Goal: Register for event/course

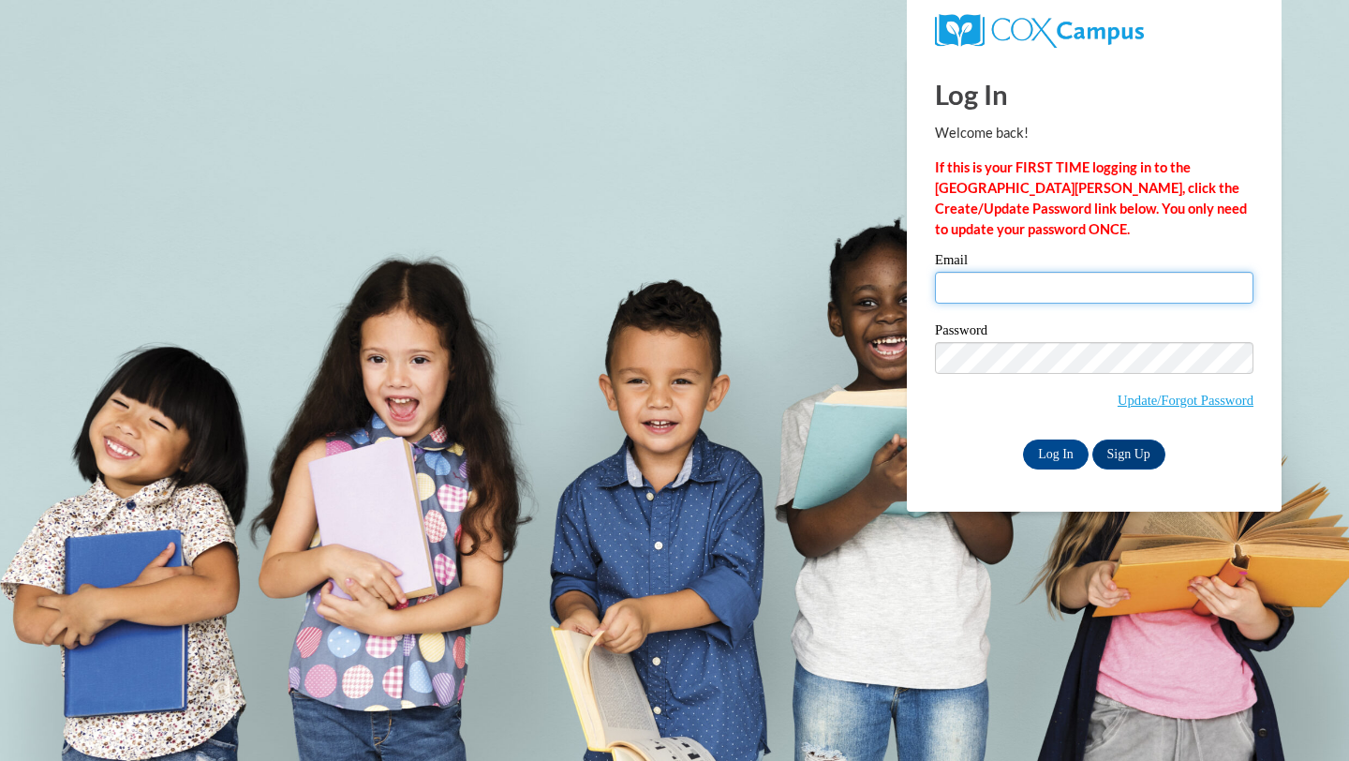
click at [996, 291] on input "Email" at bounding box center [1094, 288] width 319 height 32
type input "mmbond@valdosta.edu"
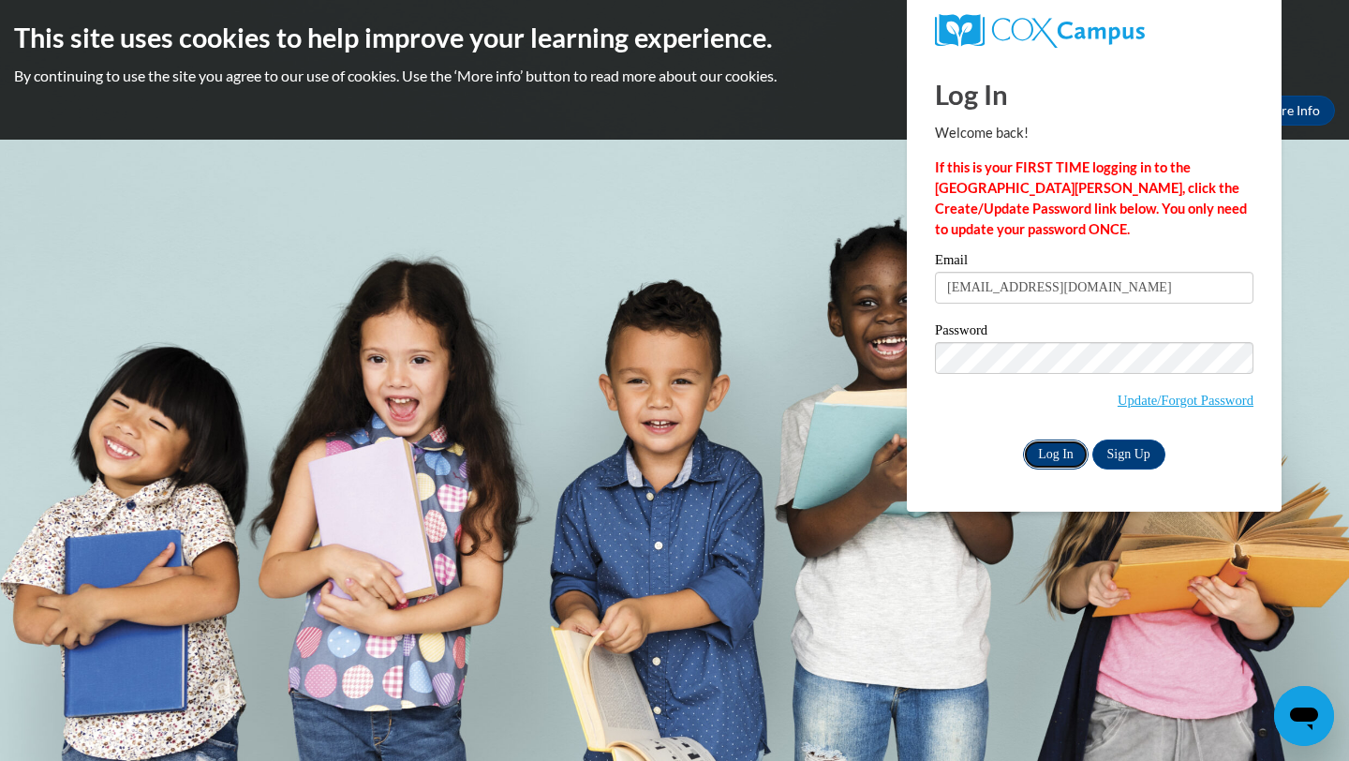
click at [1043, 460] on input "Log In" at bounding box center [1056, 454] width 66 height 30
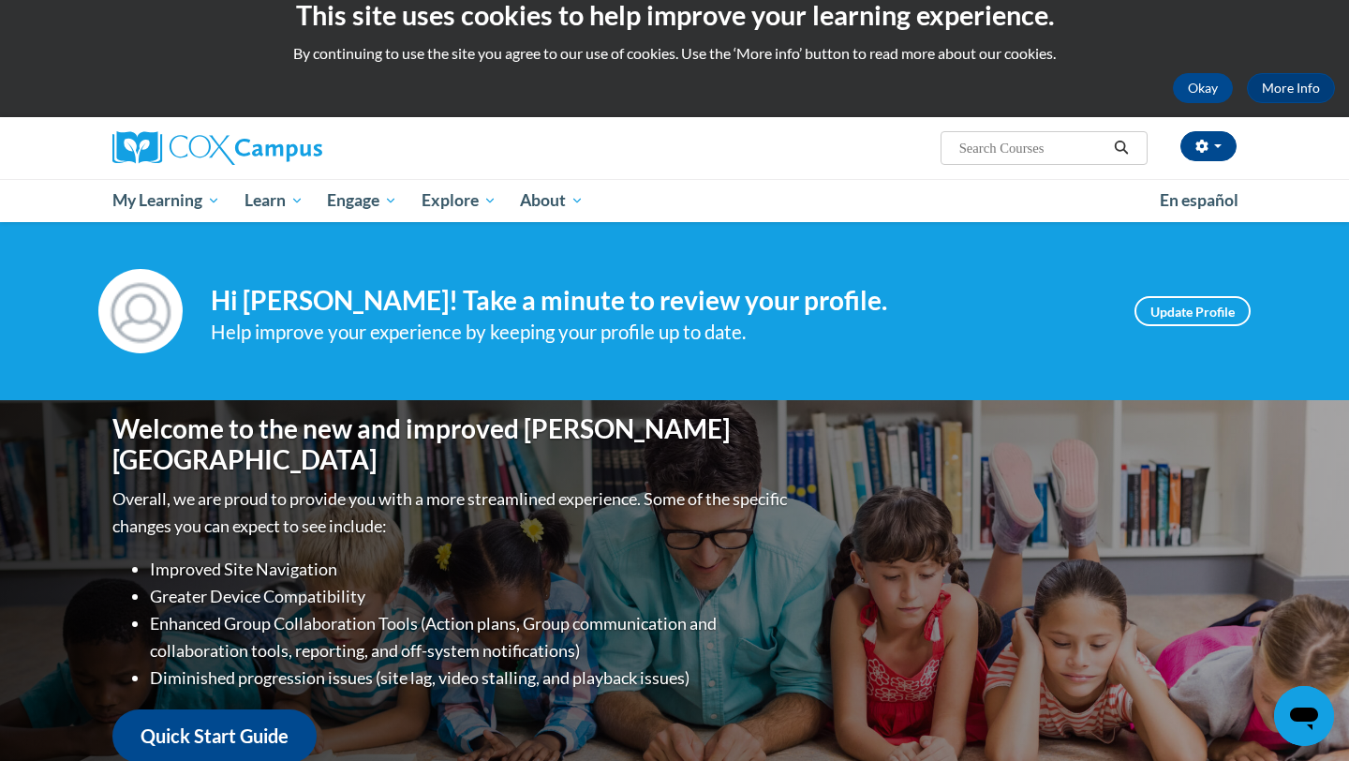
scroll to position [24, 0]
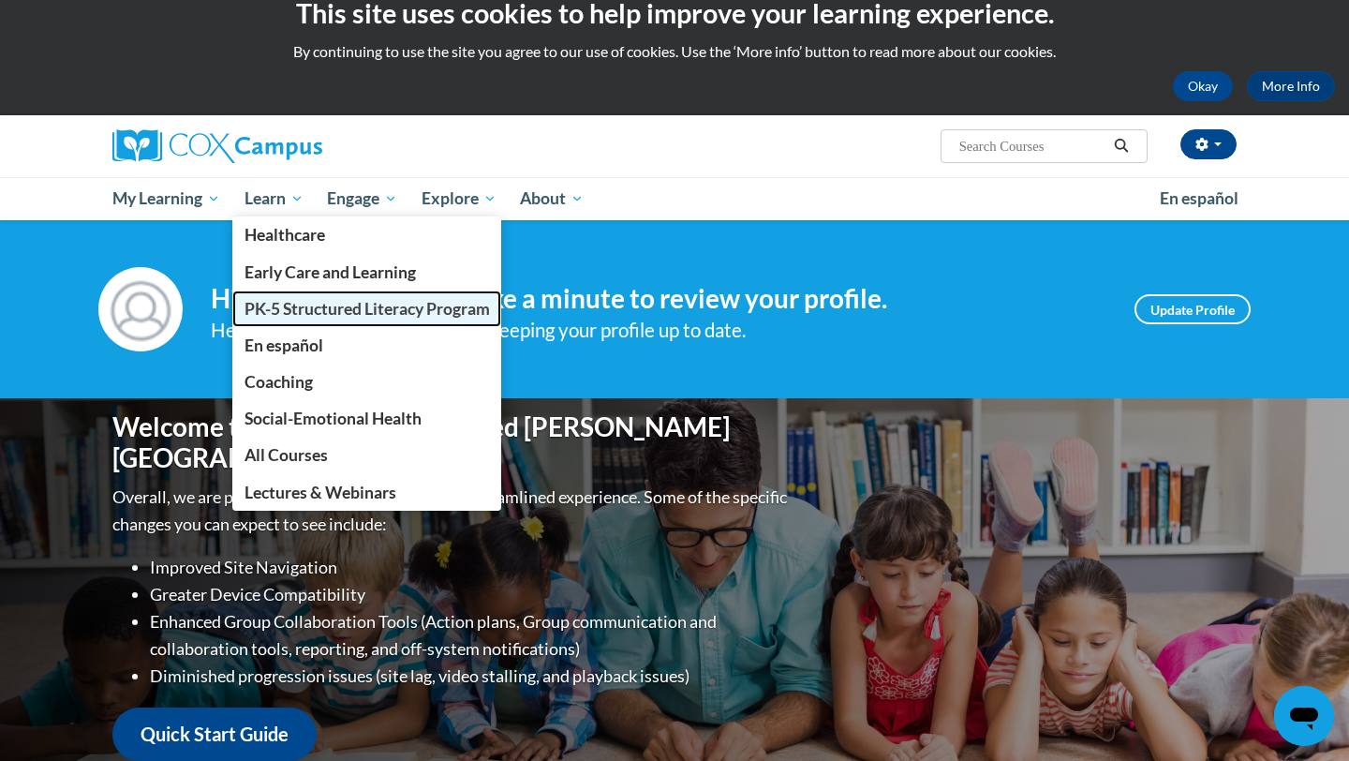
click at [280, 308] on span "PK-5 Structured Literacy Program" at bounding box center [367, 309] width 245 height 20
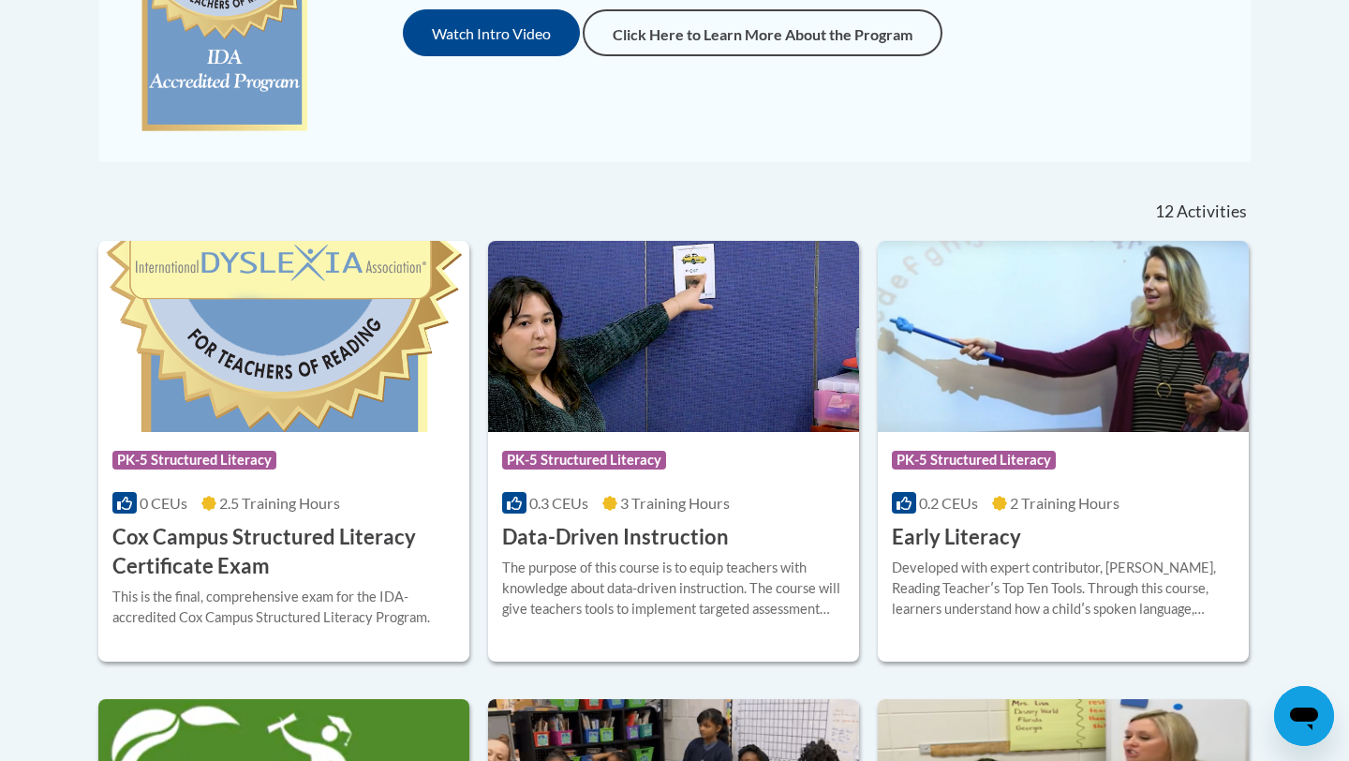
scroll to position [631, 0]
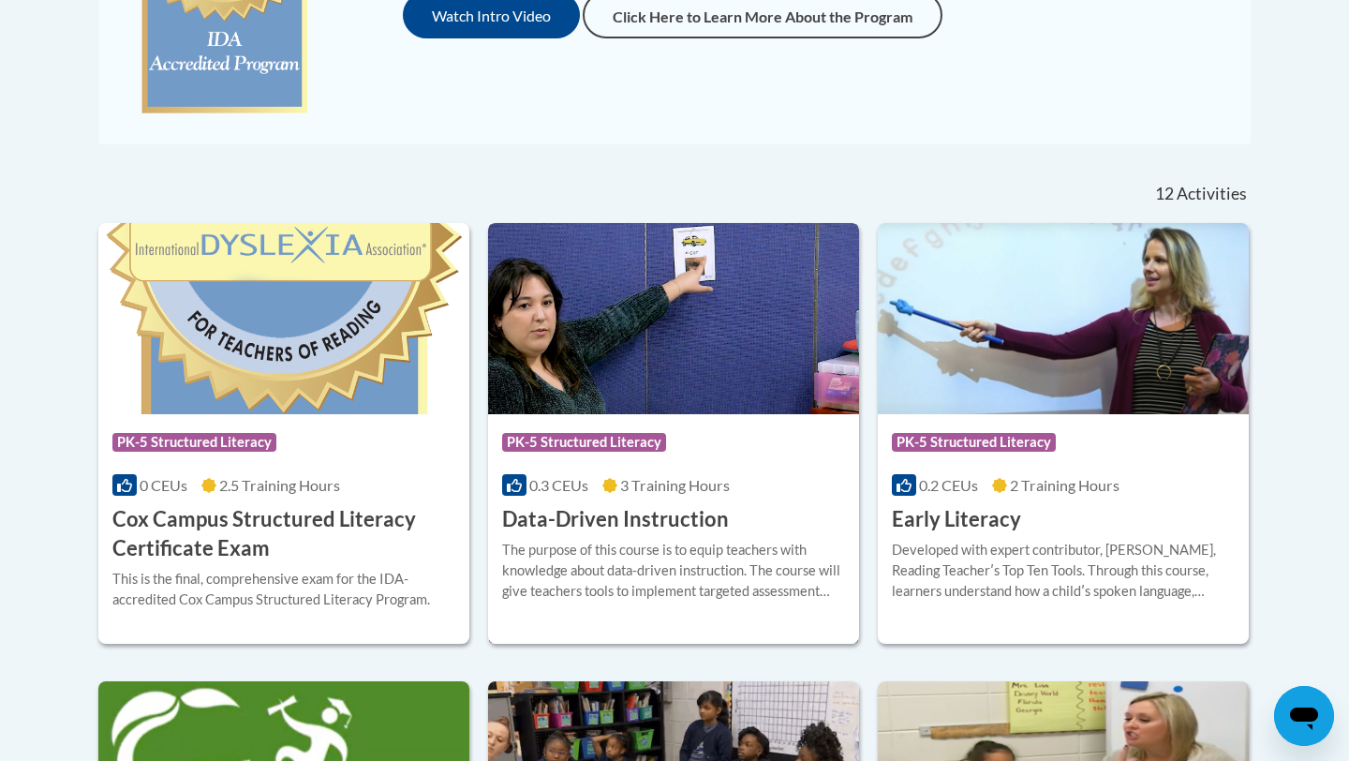
click at [683, 485] on span "3 Training Hours" at bounding box center [675, 485] width 110 height 18
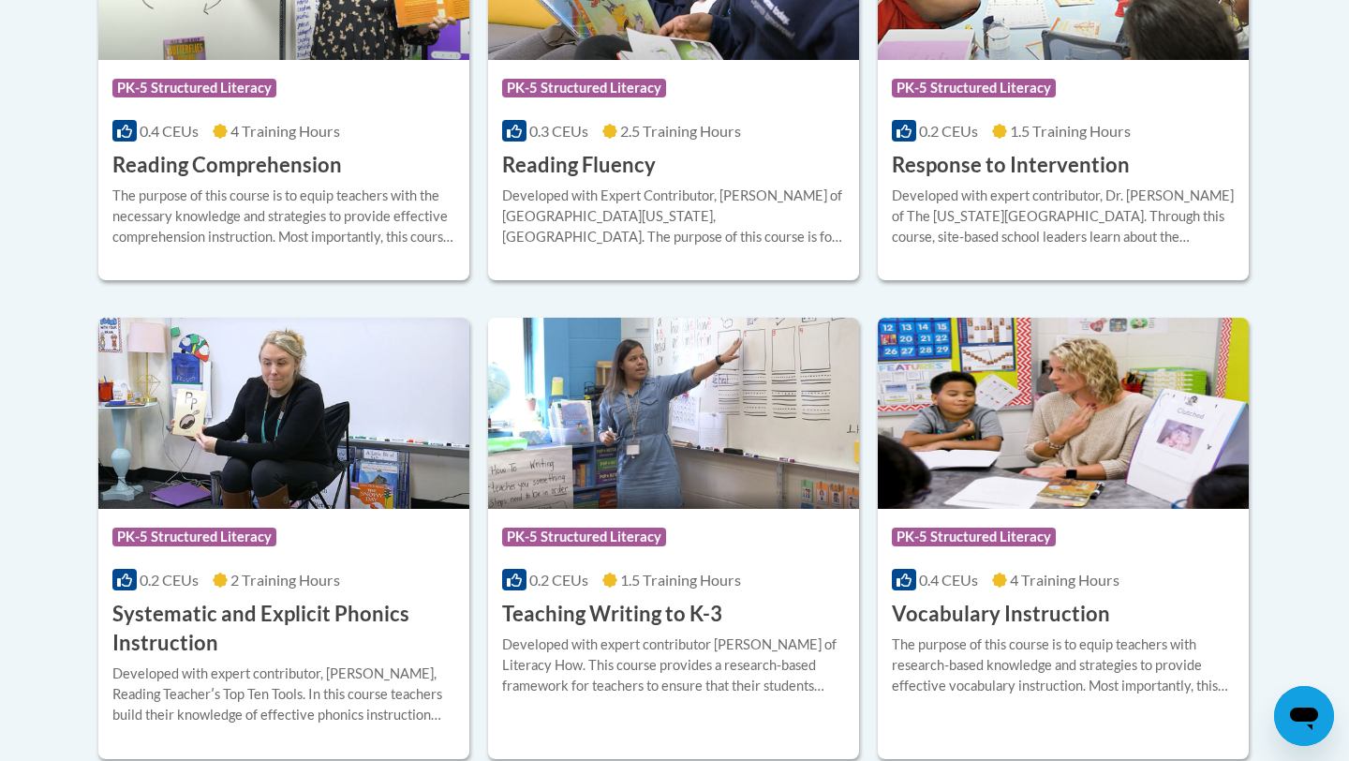
scroll to position [1963, 0]
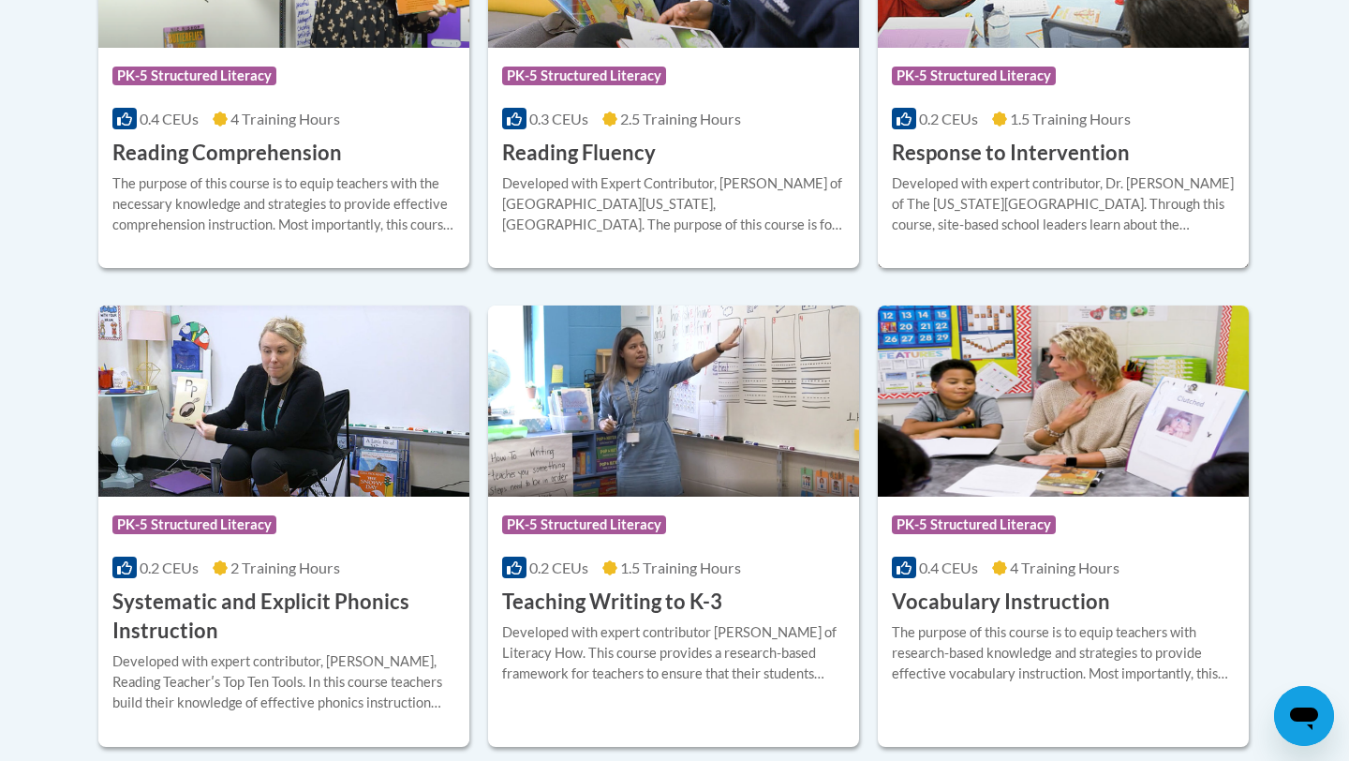
click at [995, 168] on div "More Info Enroll Developed with expert contributor, Dr. Laura Justice of The Oh…" at bounding box center [1063, 216] width 371 height 96
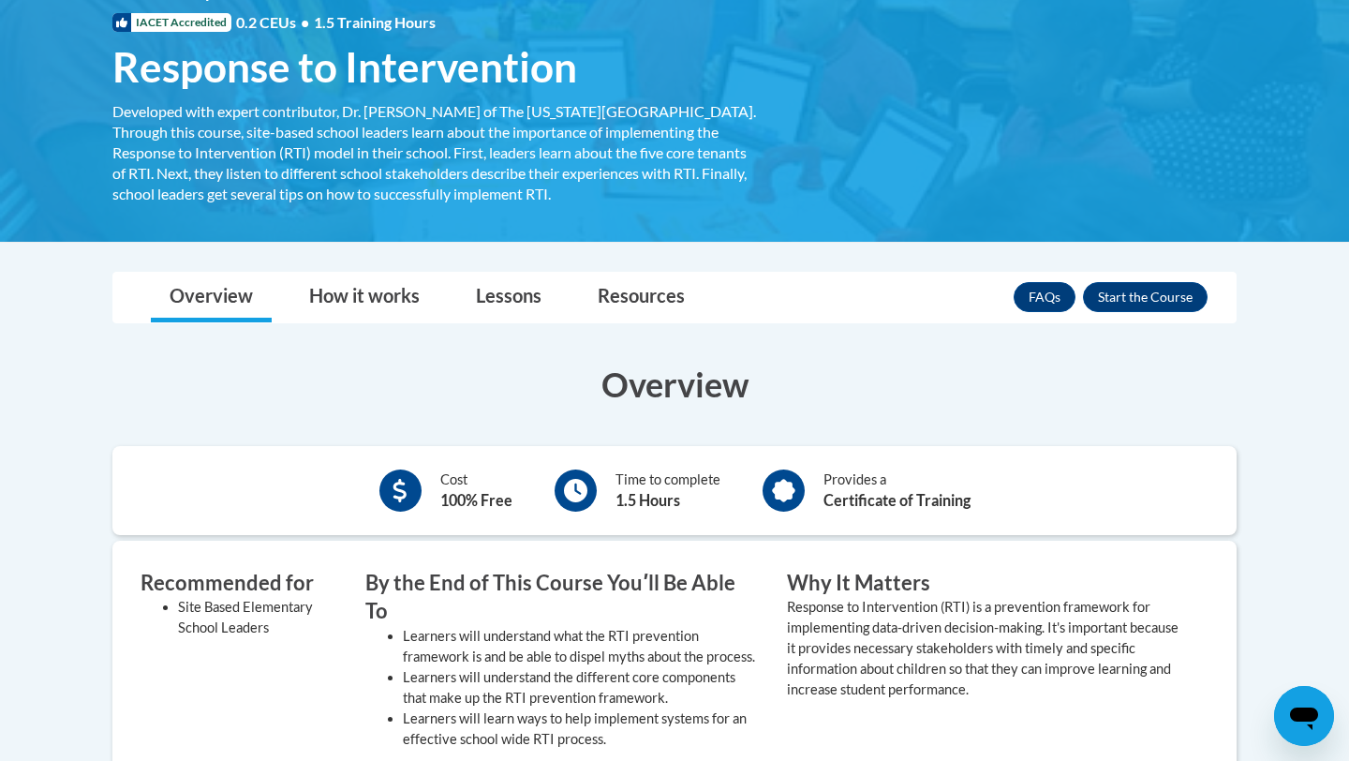
scroll to position [240, 0]
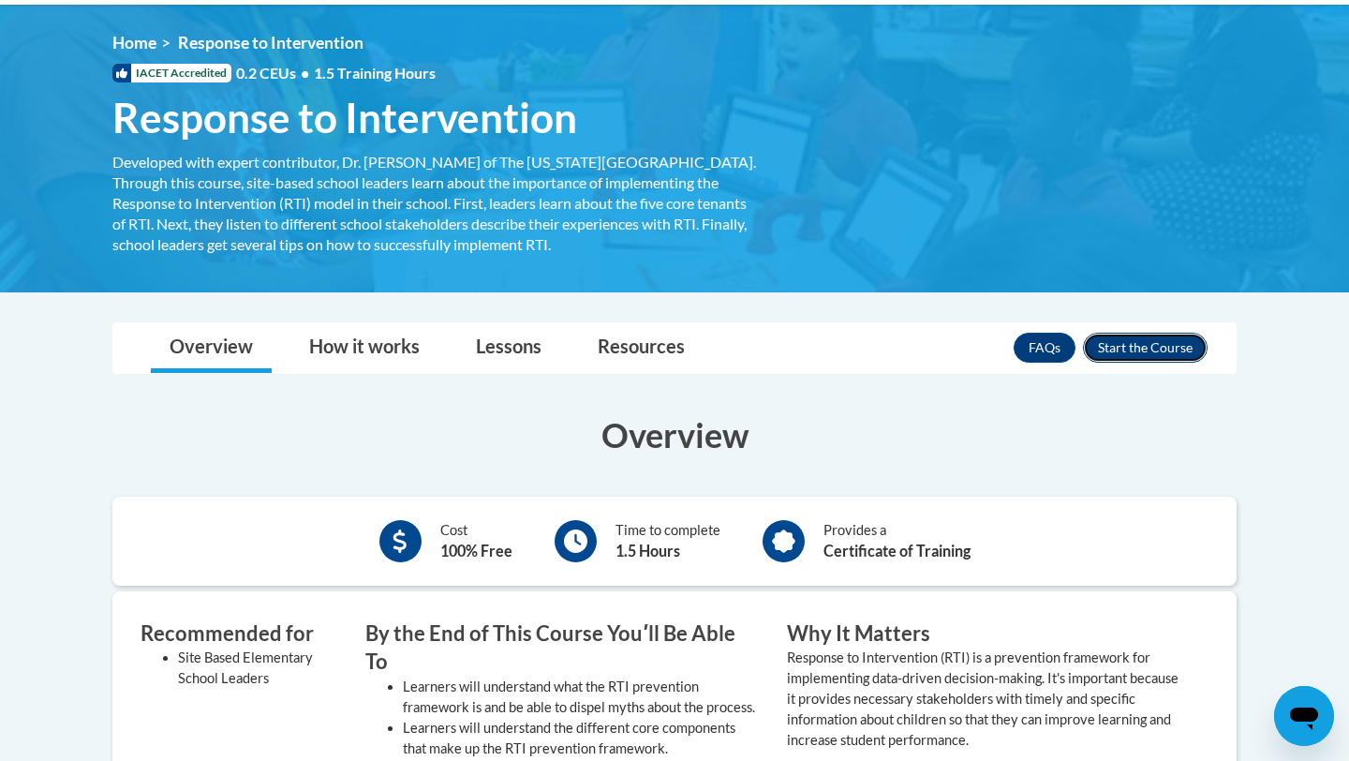
click at [1133, 337] on button "Enroll" at bounding box center [1145, 348] width 125 height 30
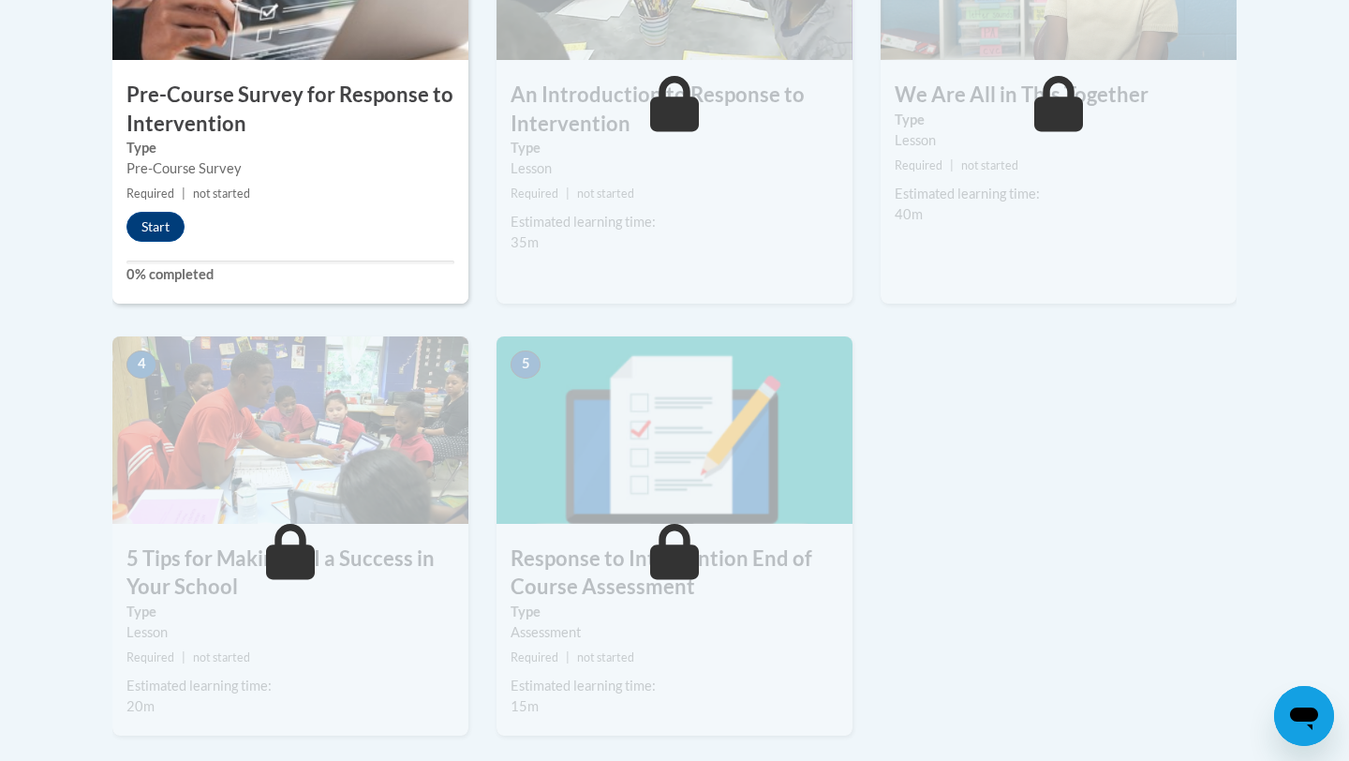
scroll to position [445, 0]
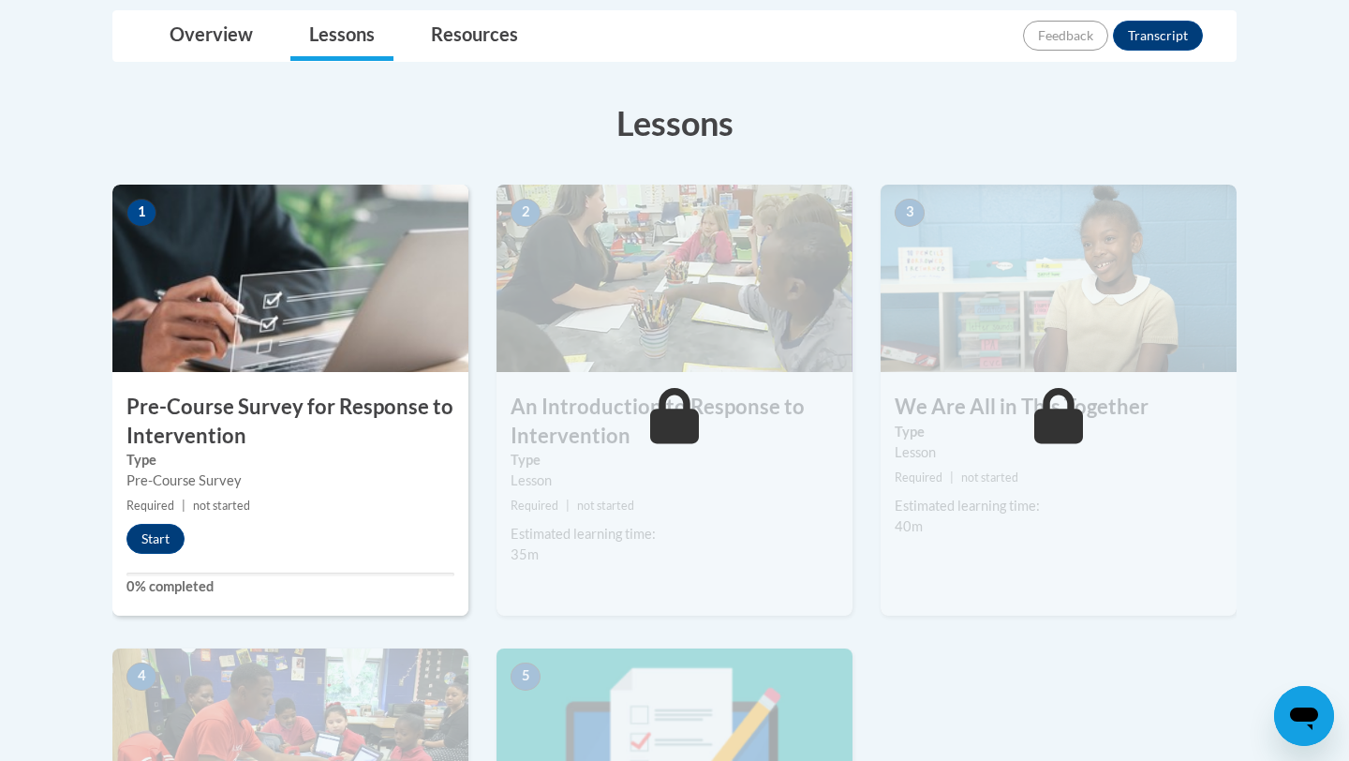
click at [145, 558] on div "1 Pre-Course Survey for Response to Intervention Type Pre-Course Survey Require…" at bounding box center [290, 400] width 356 height 431
click at [156, 533] on button "Start" at bounding box center [155, 539] width 58 height 30
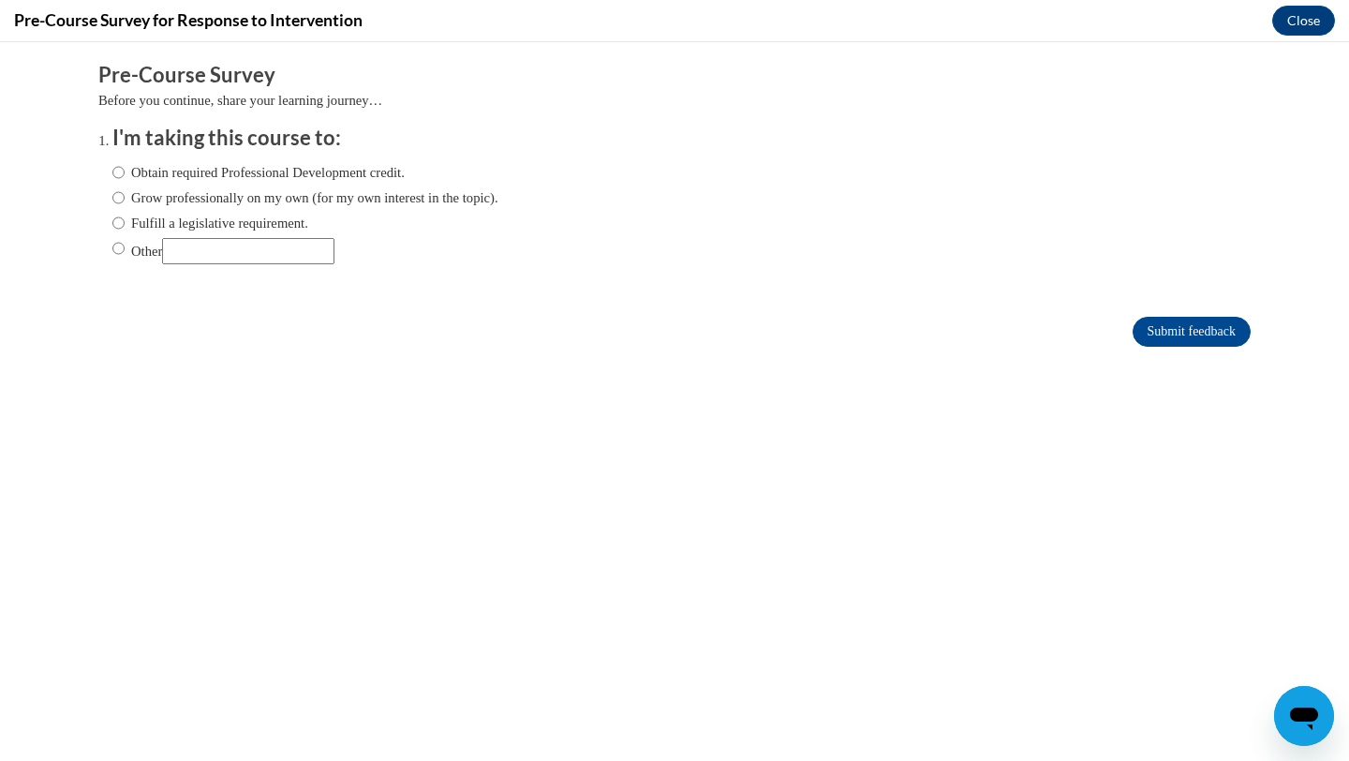
scroll to position [0, 0]
click at [236, 262] on input "Other" at bounding box center [248, 251] width 172 height 26
type input "school"
click at [1183, 334] on input "Submit feedback" at bounding box center [1192, 332] width 118 height 30
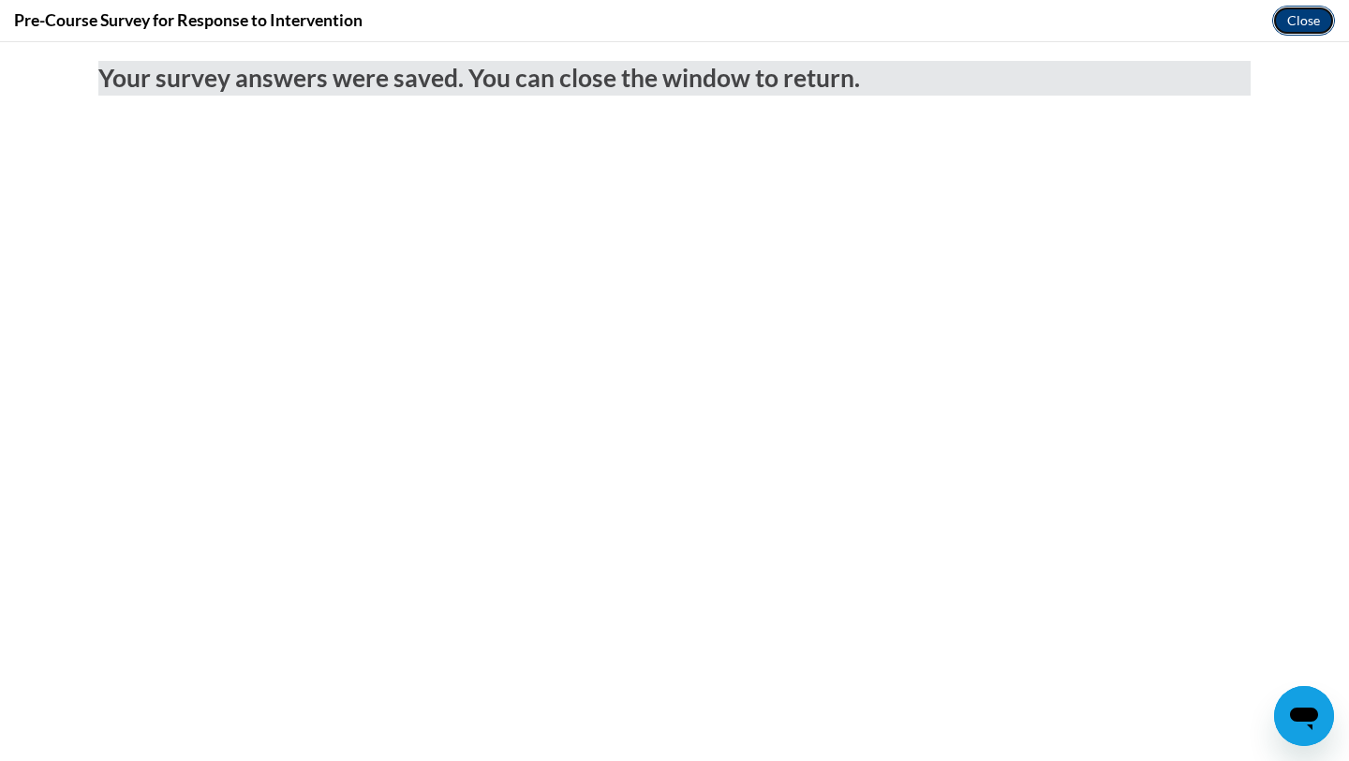
click at [1306, 15] on button "Close" at bounding box center [1303, 21] width 63 height 30
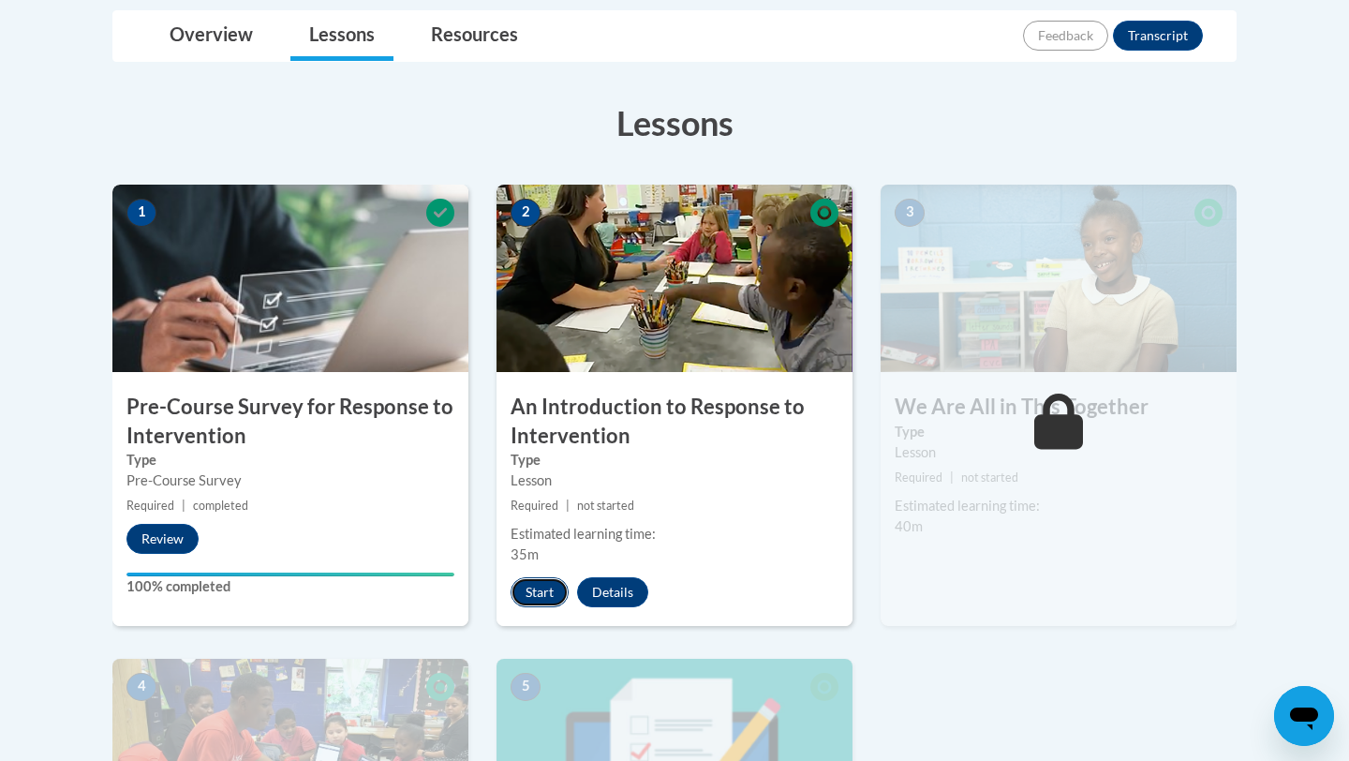
click at [531, 598] on button "Start" at bounding box center [540, 592] width 58 height 30
